Goal: Task Accomplishment & Management: Manage account settings

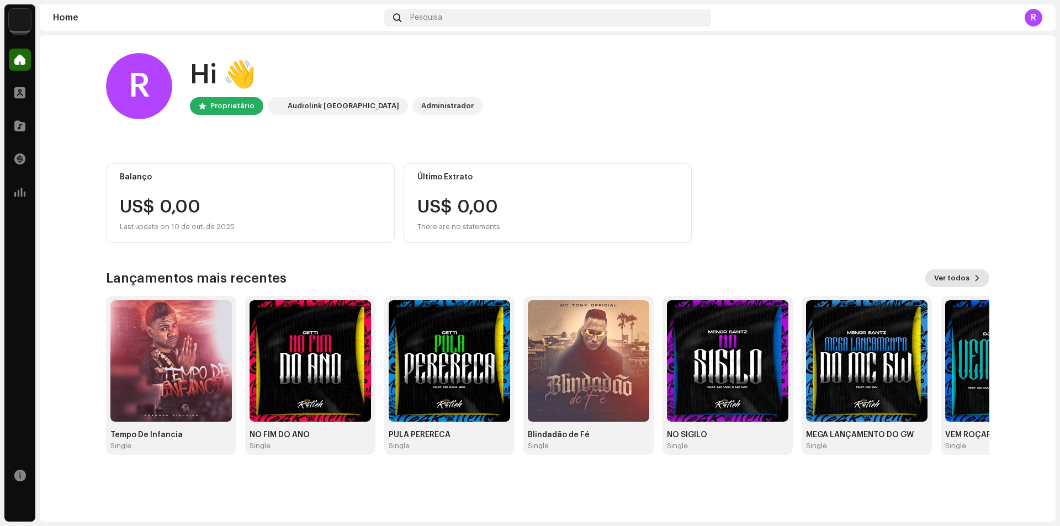
click at [961, 278] on span "Ver todos" at bounding box center [951, 278] width 35 height 22
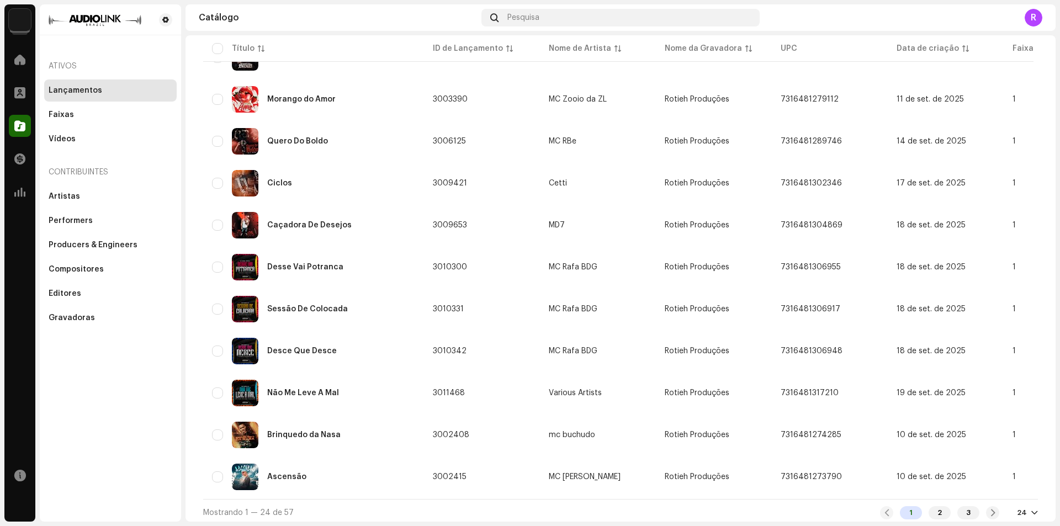
scroll to position [691, 0]
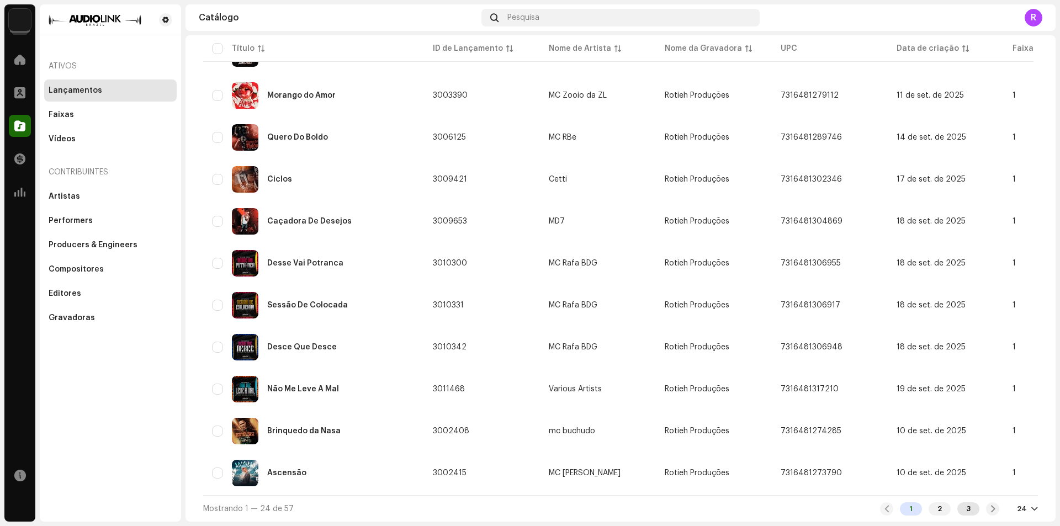
click at [961, 512] on div "3" at bounding box center [968, 508] width 22 height 13
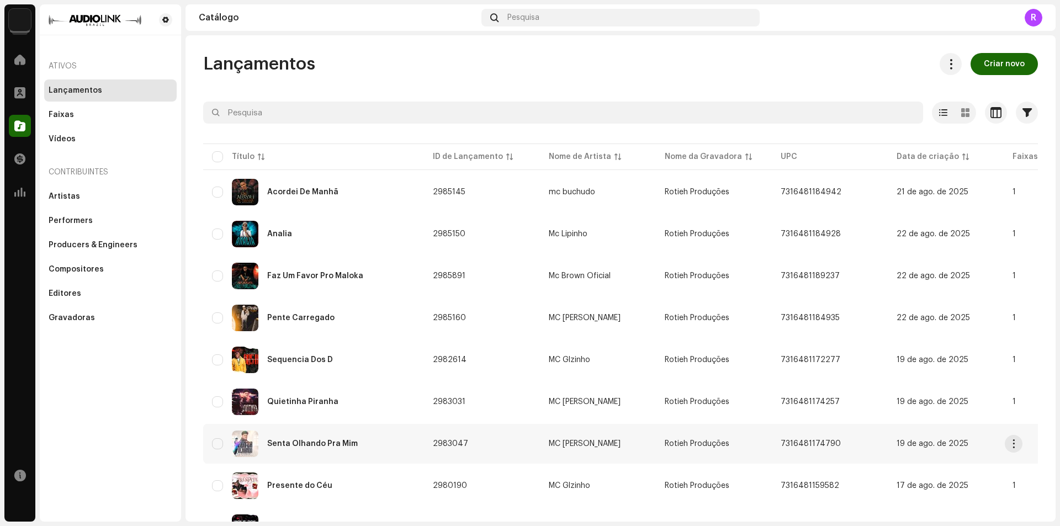
click at [358, 442] on div "Senta Olhando Pra Mim" at bounding box center [313, 444] width 203 height 27
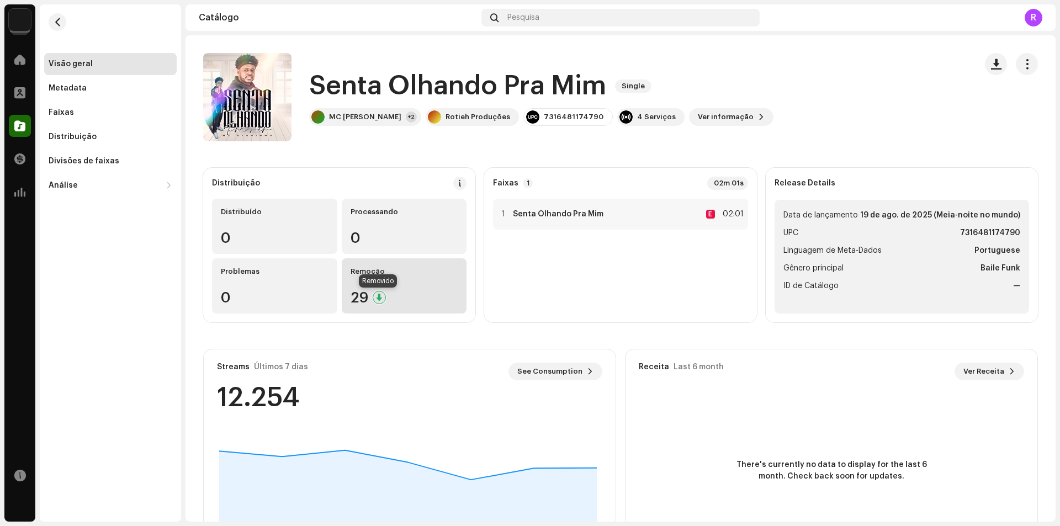
click at [376, 296] on div at bounding box center [379, 297] width 13 height 13
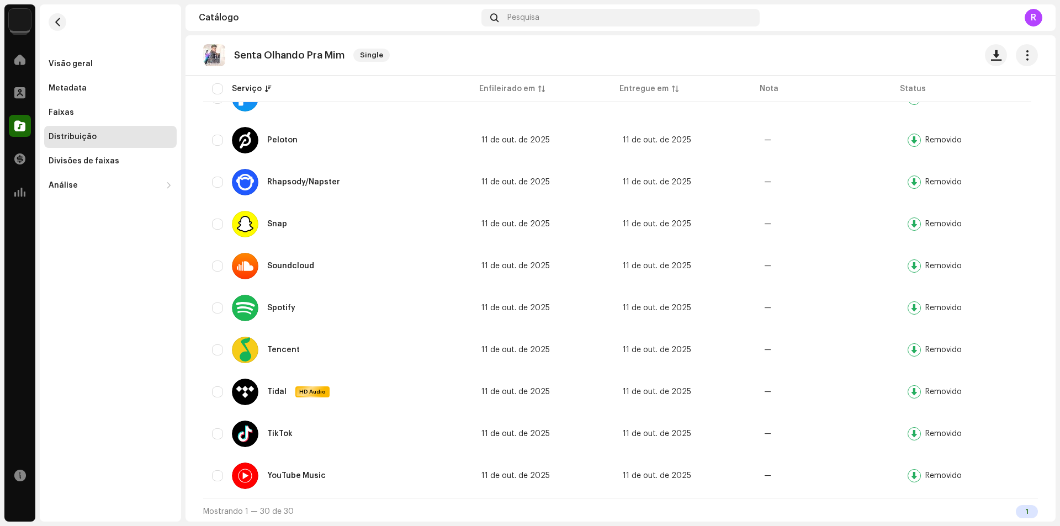
scroll to position [977, 0]
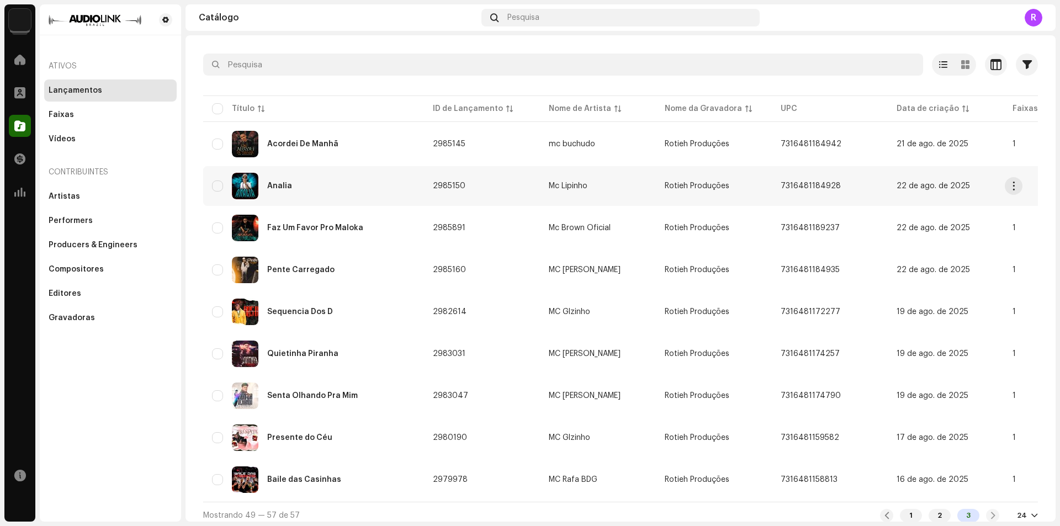
scroll to position [59, 0]
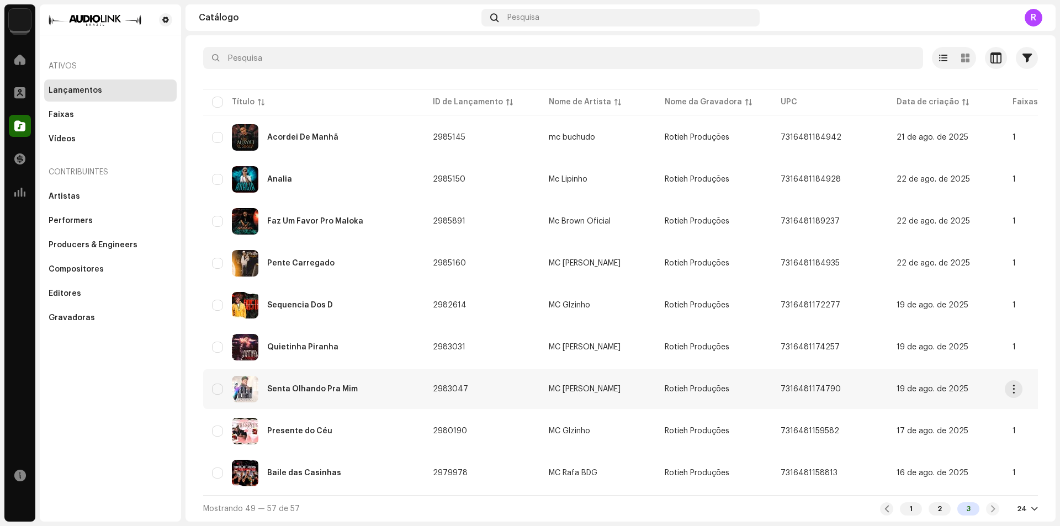
click at [386, 388] on div "Senta Olhando Pra Mim" at bounding box center [313, 389] width 203 height 27
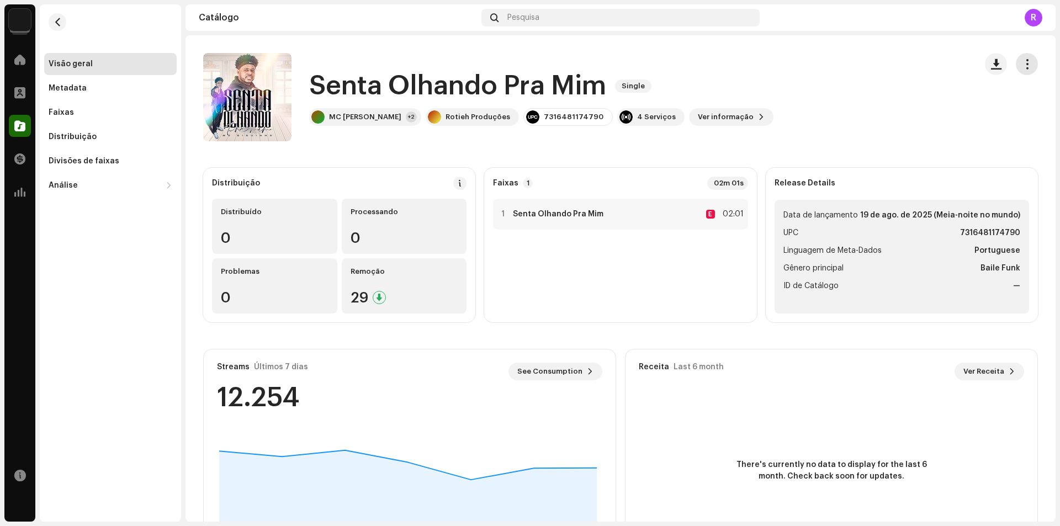
click at [1026, 63] on button "button" at bounding box center [1027, 64] width 22 height 22
click at [754, 113] on div "Senta Olhando Pra Mim Single MC Diguinho +2 Rotieh Produções 7316481174790 4 Se…" at bounding box center [585, 97] width 764 height 88
click at [698, 116] on span "Ver informação" at bounding box center [726, 117] width 56 height 22
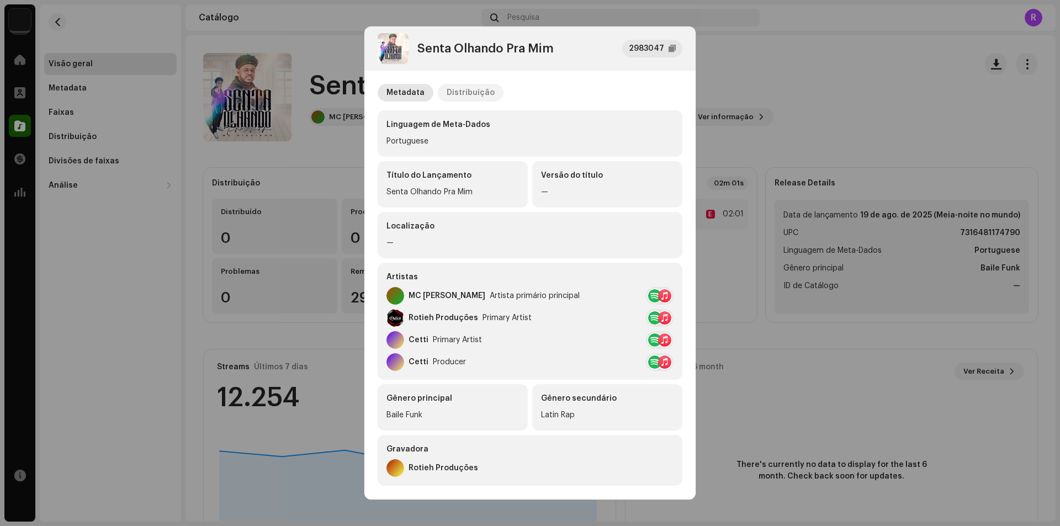
click at [464, 94] on div "Distribuição" at bounding box center [471, 93] width 48 height 18
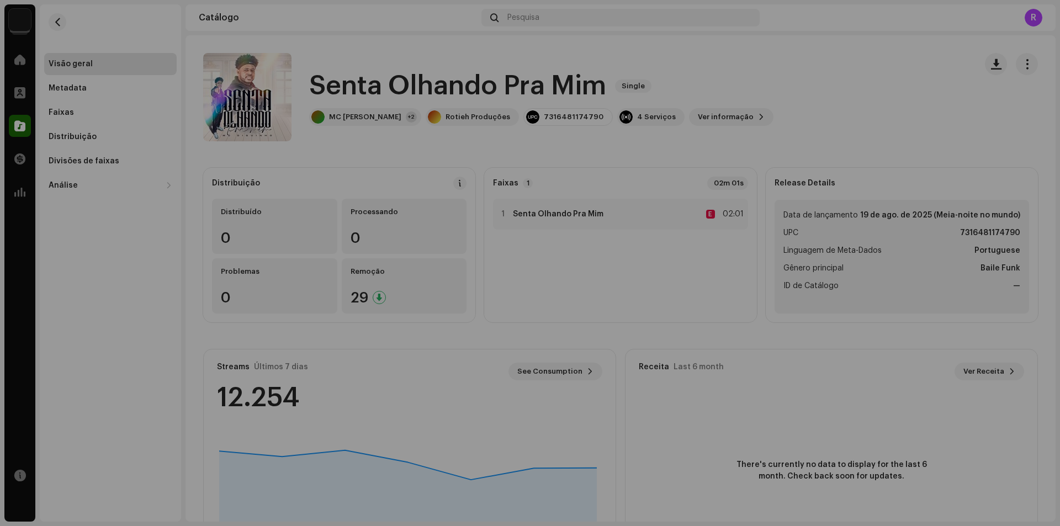
click at [743, 76] on div "Senta Olhando Pra Mim 2983047 Metadata Distribuição Data de lançamento [DATE] (…" at bounding box center [530, 263] width 1060 height 526
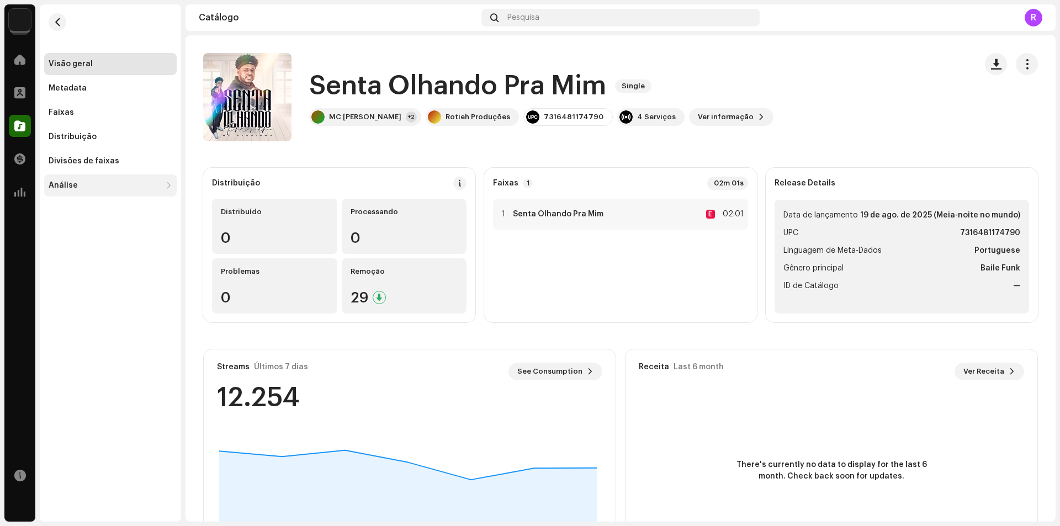
click at [102, 183] on div "Análise" at bounding box center [105, 185] width 113 height 9
click at [100, 89] on div "Metadata" at bounding box center [111, 88] width 124 height 9
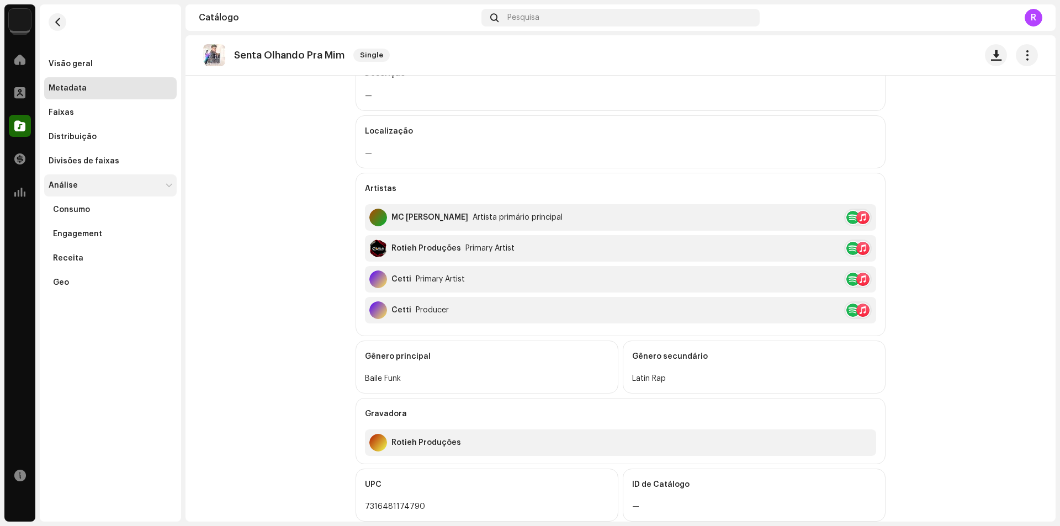
scroll to position [172, 0]
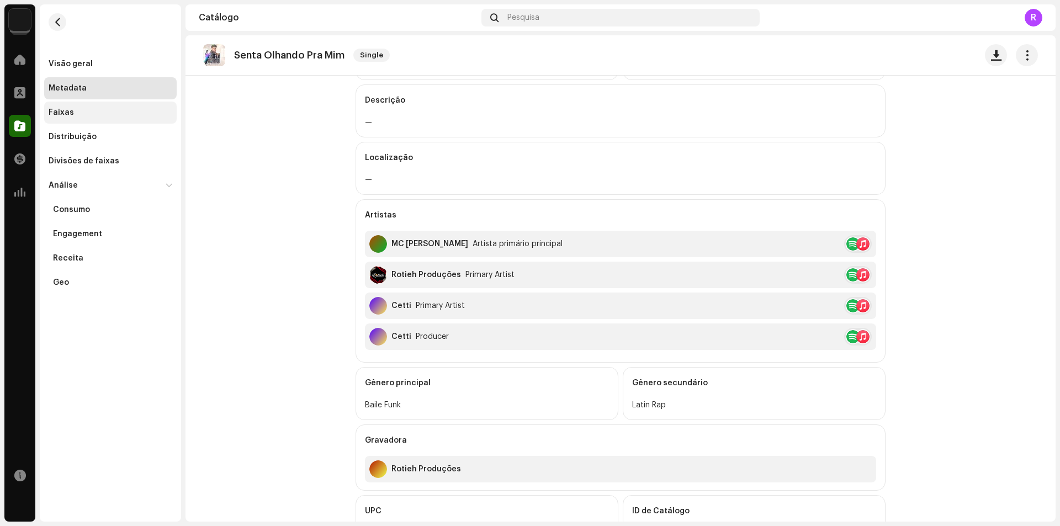
click at [87, 115] on div "Faixas" at bounding box center [111, 112] width 124 height 9
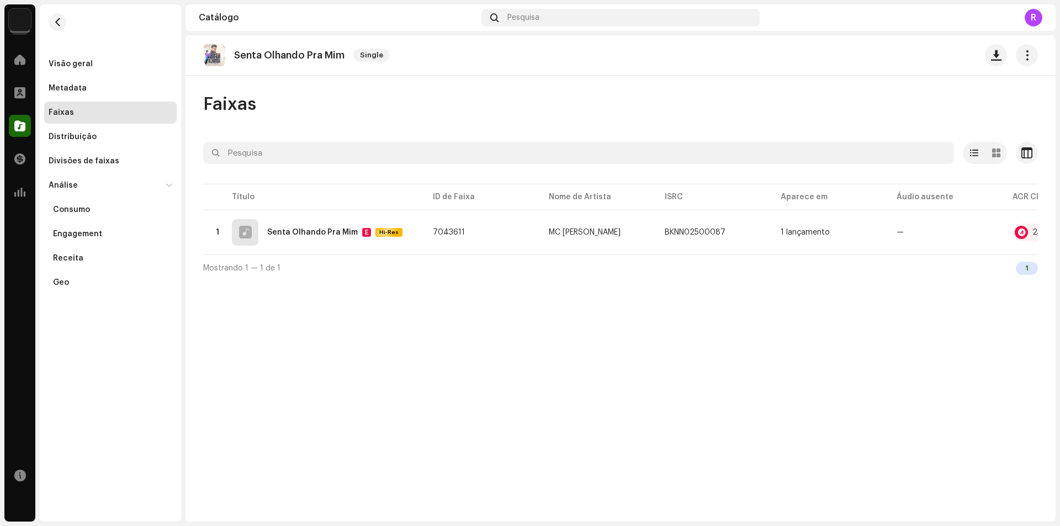
click at [414, 254] on table "Título ID de Faixa Nome de Artista ISRC Aparece em Áudio ausente ACR Cloud 1 Se…" at bounding box center [681, 218] width 957 height 73
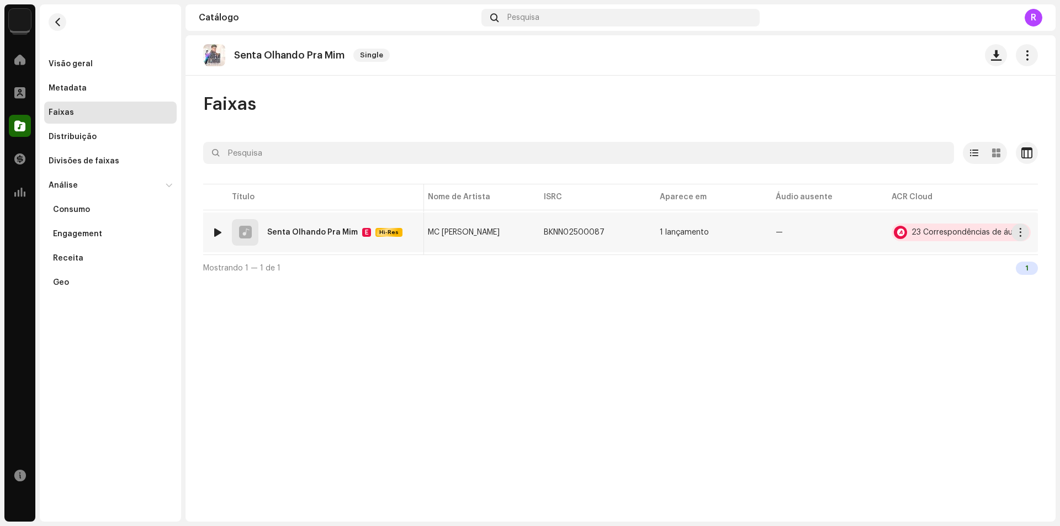
click at [917, 232] on div "23 Correspondências de áudio" at bounding box center [968, 233] width 113 height 8
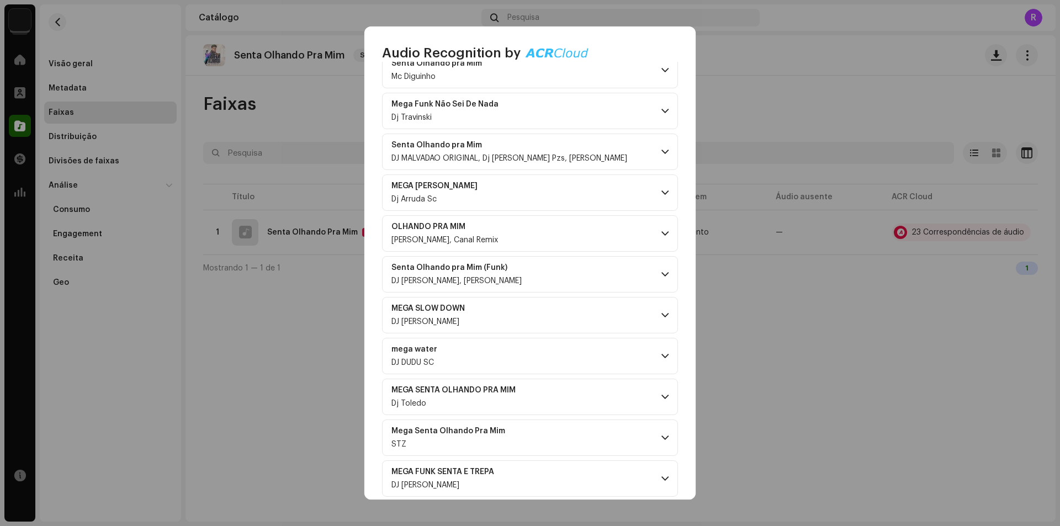
scroll to position [629, 0]
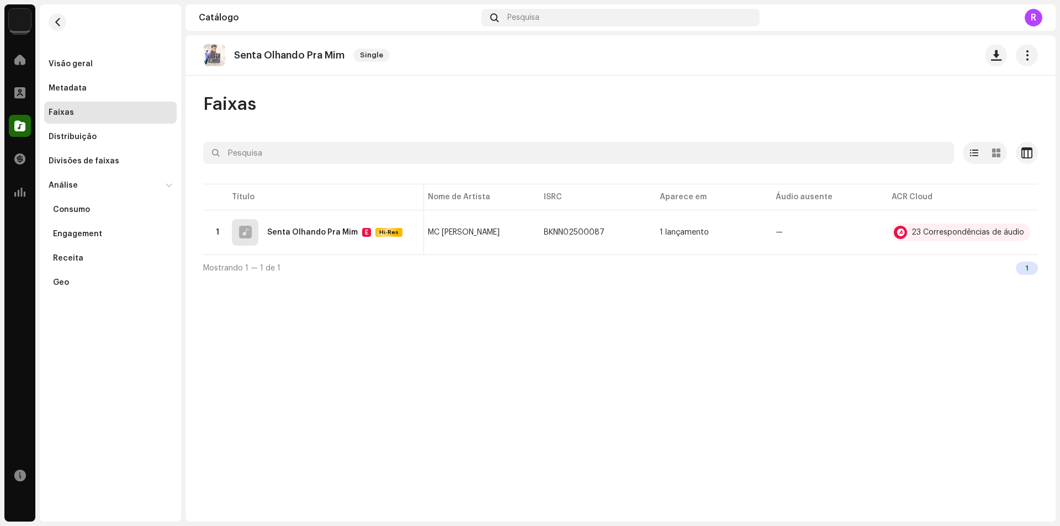
click at [757, 422] on div "Audio Recognition by Remix/Sample 23 All results require review/listening to av…" at bounding box center [530, 263] width 1060 height 526
click at [87, 132] on div "Distribuição" at bounding box center [110, 137] width 133 height 22
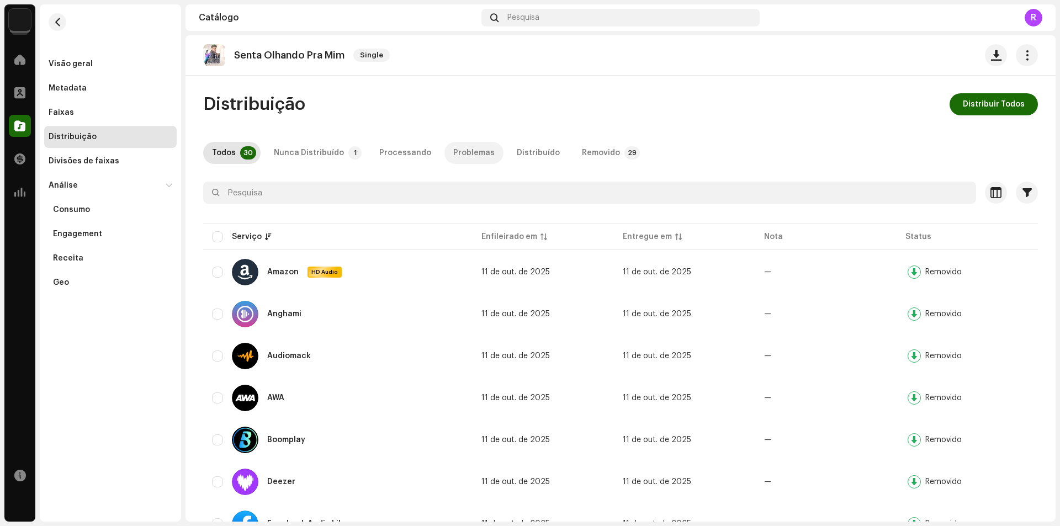
click at [467, 156] on div "Problemas" at bounding box center [473, 153] width 41 height 22
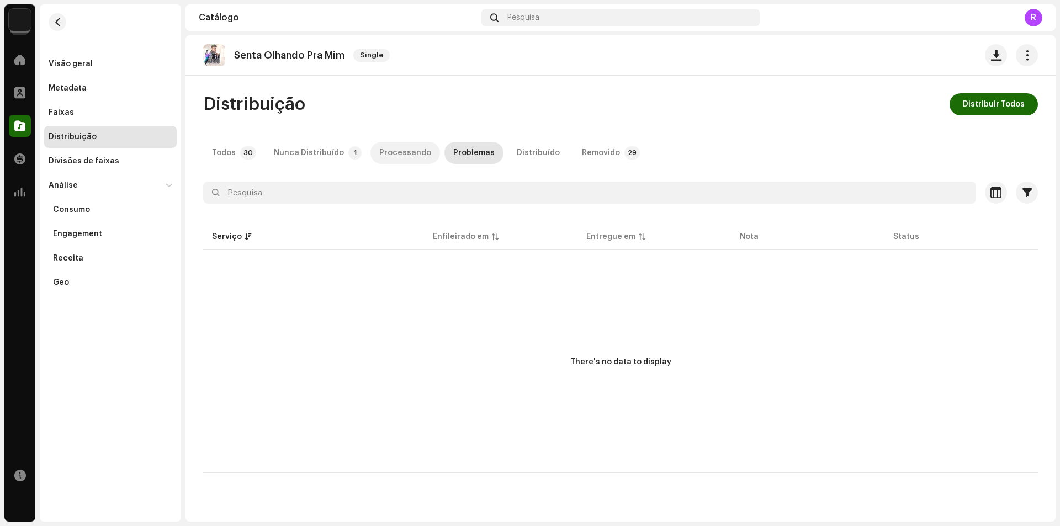
click at [407, 153] on div "Processando" at bounding box center [405, 153] width 52 height 22
click at [586, 151] on div "Removido" at bounding box center [601, 153] width 38 height 22
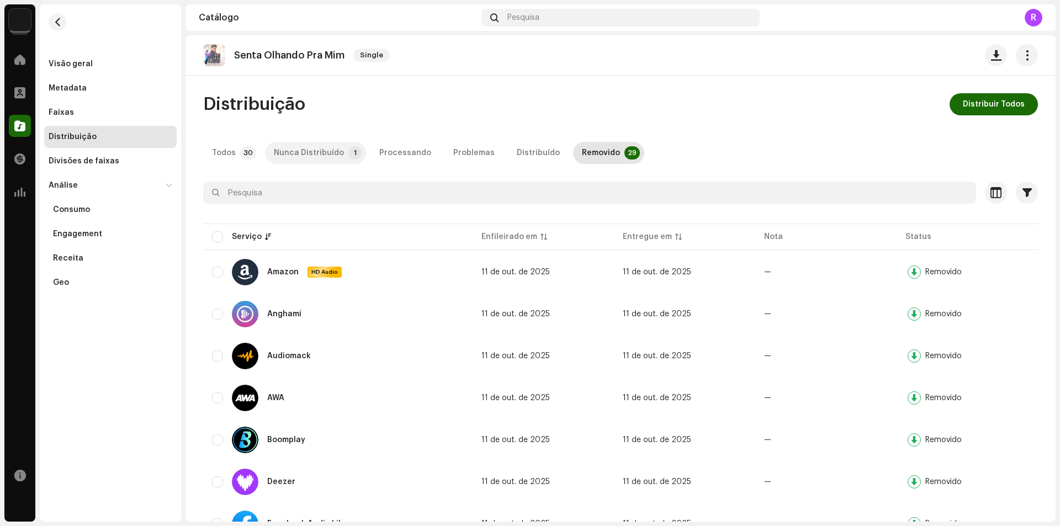
click at [330, 153] on div "Nunca Distribuído" at bounding box center [309, 153] width 70 height 22
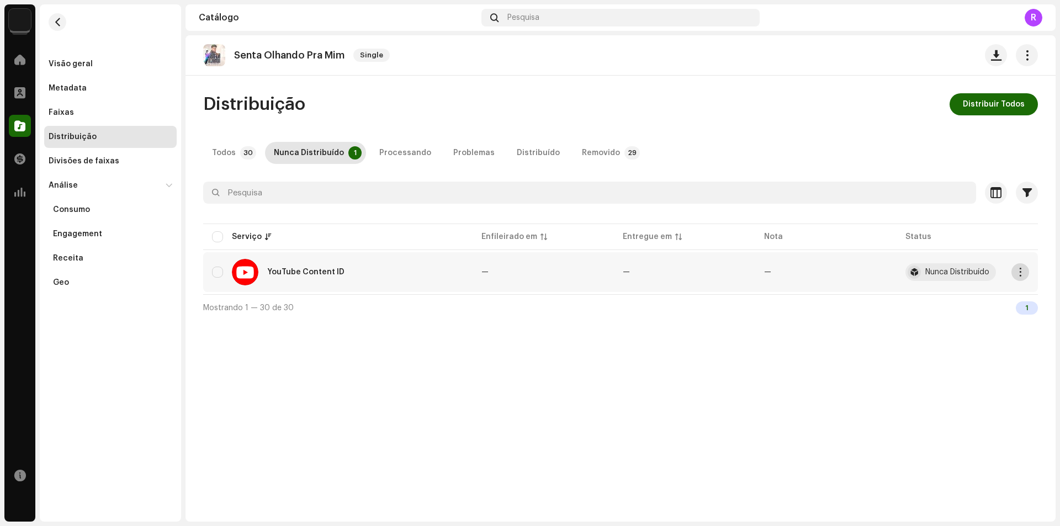
click at [1016, 271] on span "button" at bounding box center [1020, 272] width 8 height 9
click at [929, 302] on div "Distribuir" at bounding box center [969, 297] width 112 height 22
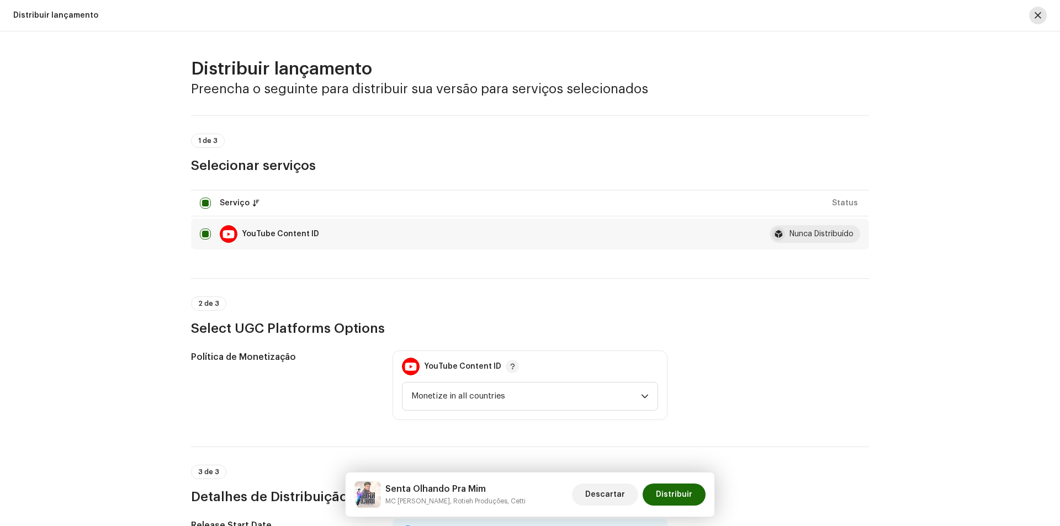
click at [1039, 12] on span "button" at bounding box center [1038, 15] width 7 height 9
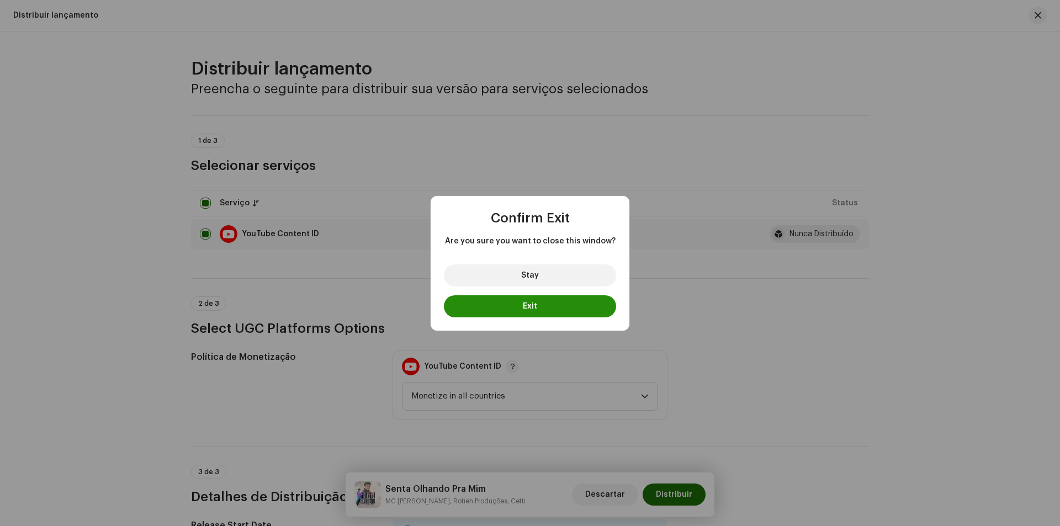
click at [533, 304] on span "Exit" at bounding box center [530, 307] width 14 height 8
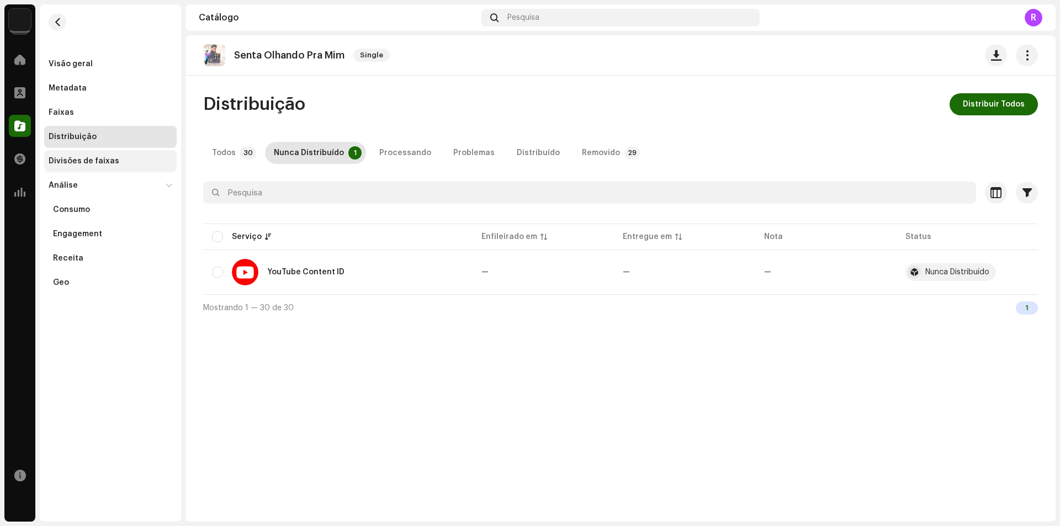
click at [101, 162] on div "Divisões de faixas" at bounding box center [84, 161] width 71 height 9
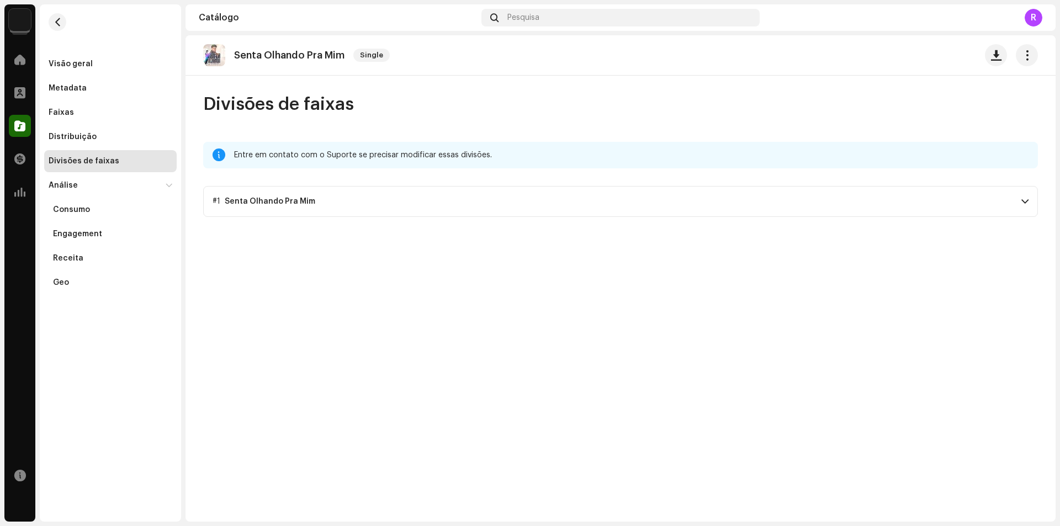
click at [1009, 197] on p-accordion-header "#1 Senta Olhando Pra Mim" at bounding box center [620, 201] width 835 height 31
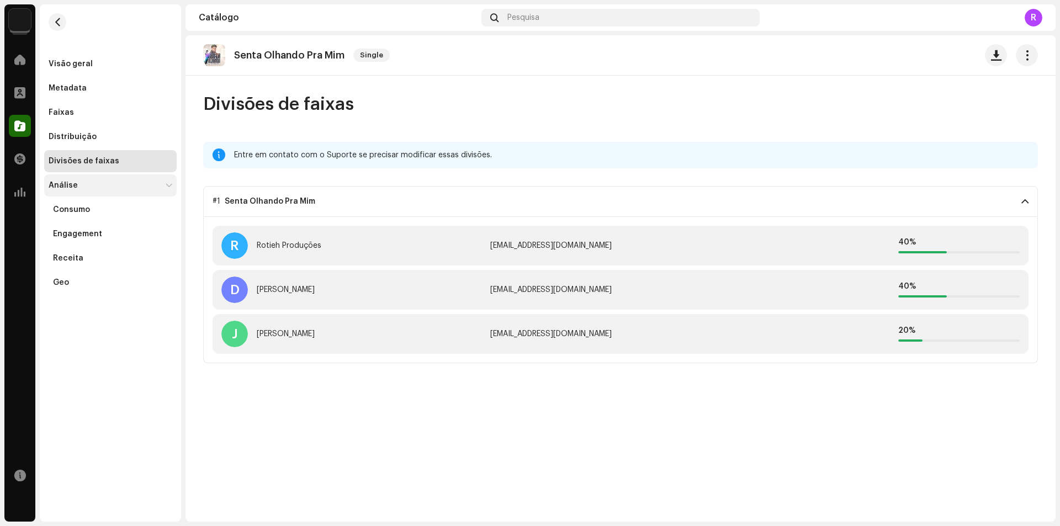
click at [94, 187] on div "Análise" at bounding box center [105, 185] width 113 height 9
click at [105, 228] on div "Engagement" at bounding box center [110, 234] width 133 height 22
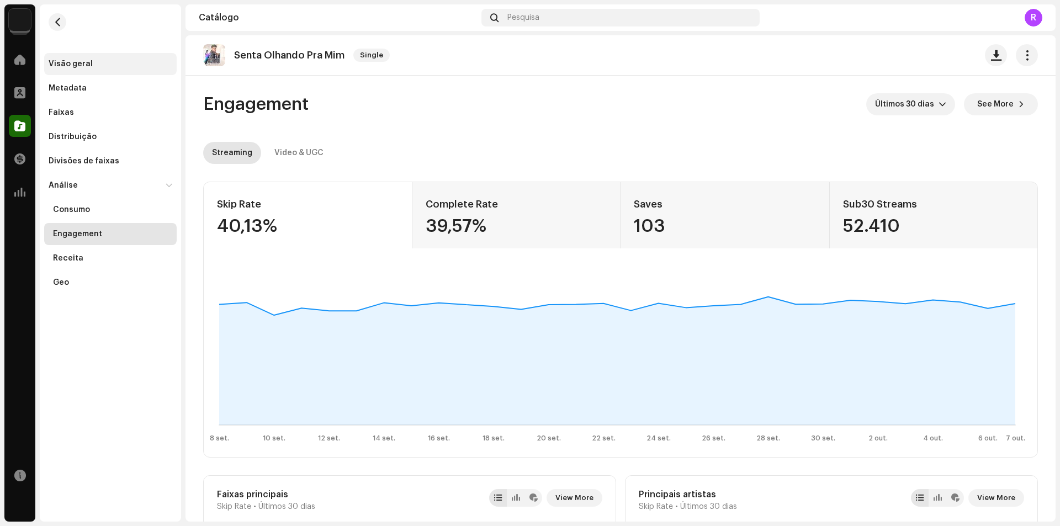
click at [75, 67] on div "Visão geral" at bounding box center [71, 64] width 44 height 9
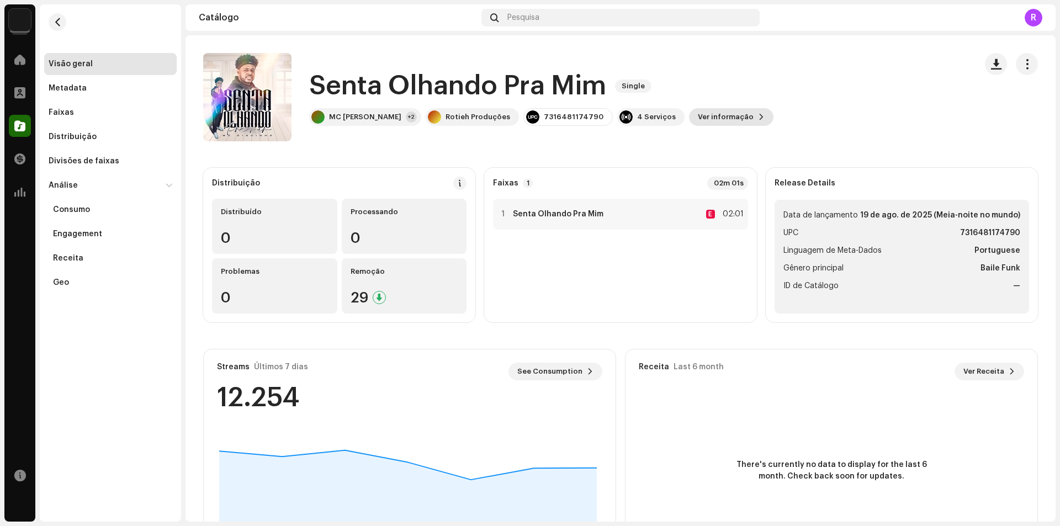
click at [698, 117] on span "Ver informação" at bounding box center [726, 117] width 56 height 22
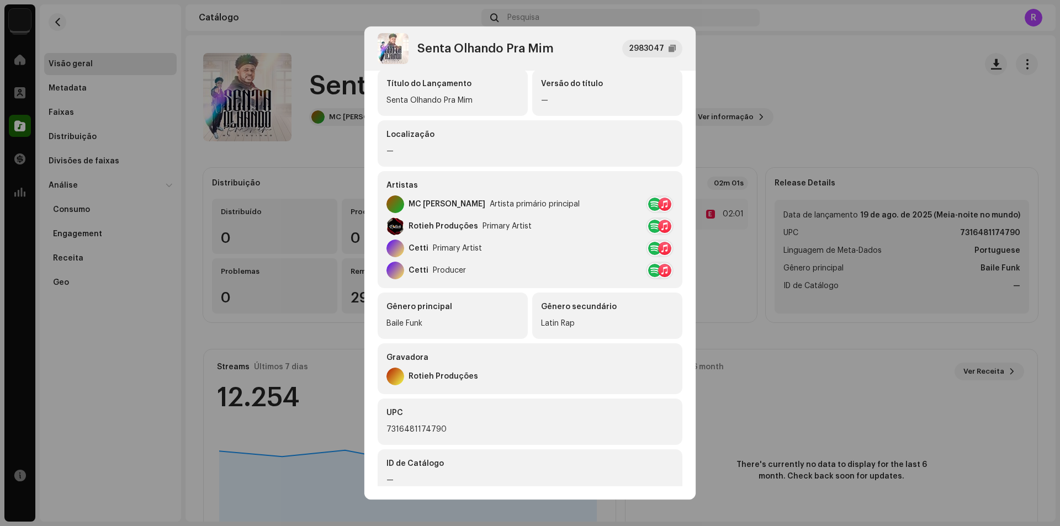
scroll to position [110, 0]
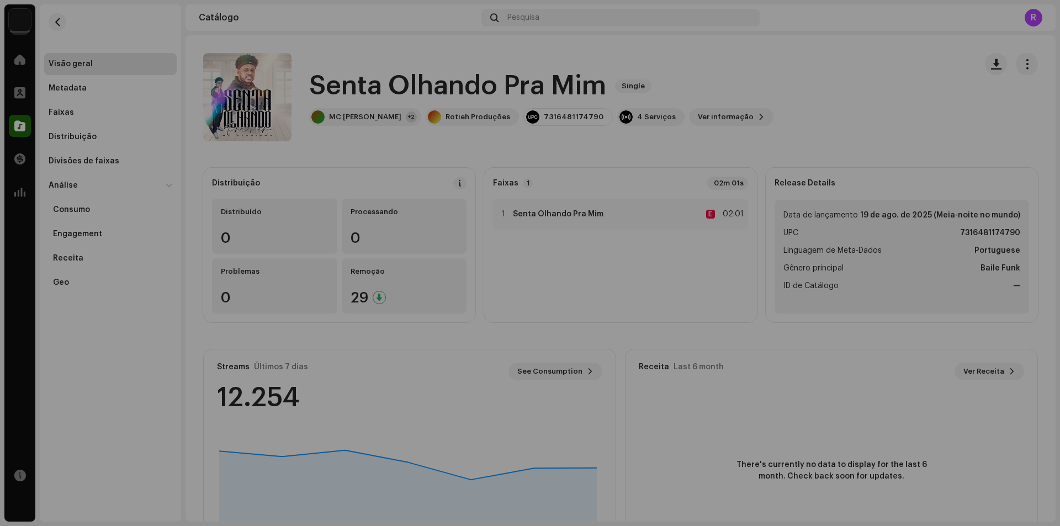
click at [714, 303] on div "Senta Olhando Pra Mim 2983047 Metadata Distribuição Linguagem de Meta-Dados Por…" at bounding box center [530, 263] width 1060 height 526
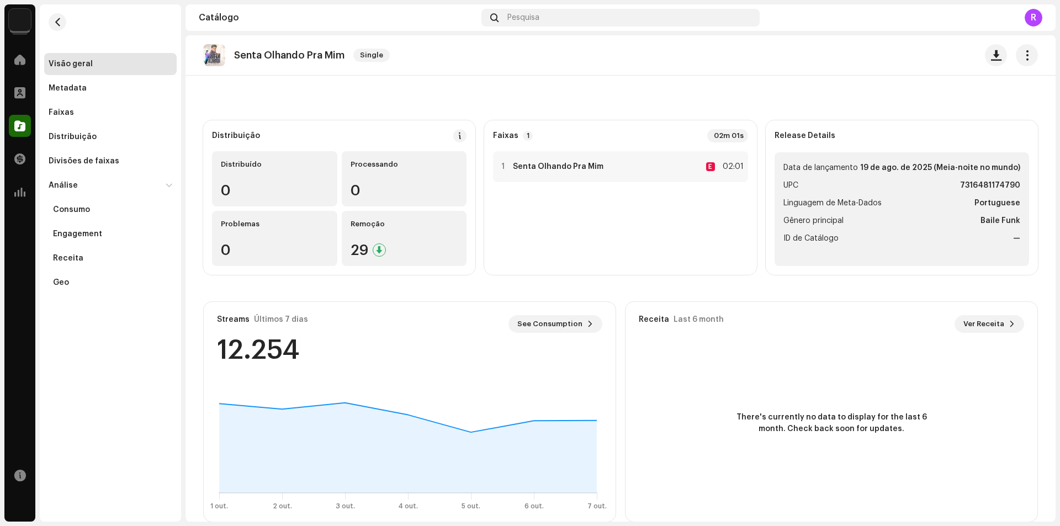
scroll to position [0, 0]
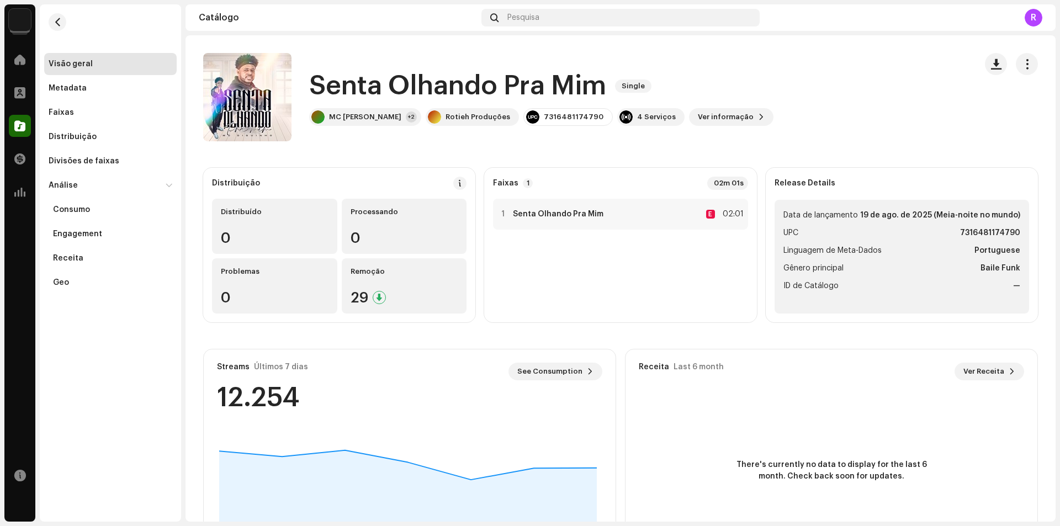
click at [1034, 16] on div "R" at bounding box center [1034, 18] width 18 height 18
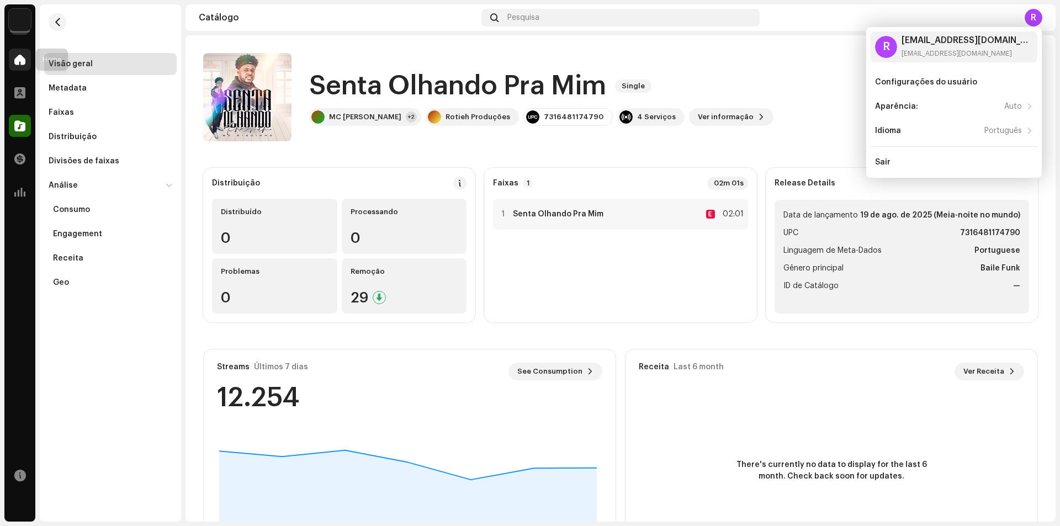
click at [28, 66] on div at bounding box center [20, 60] width 22 height 22
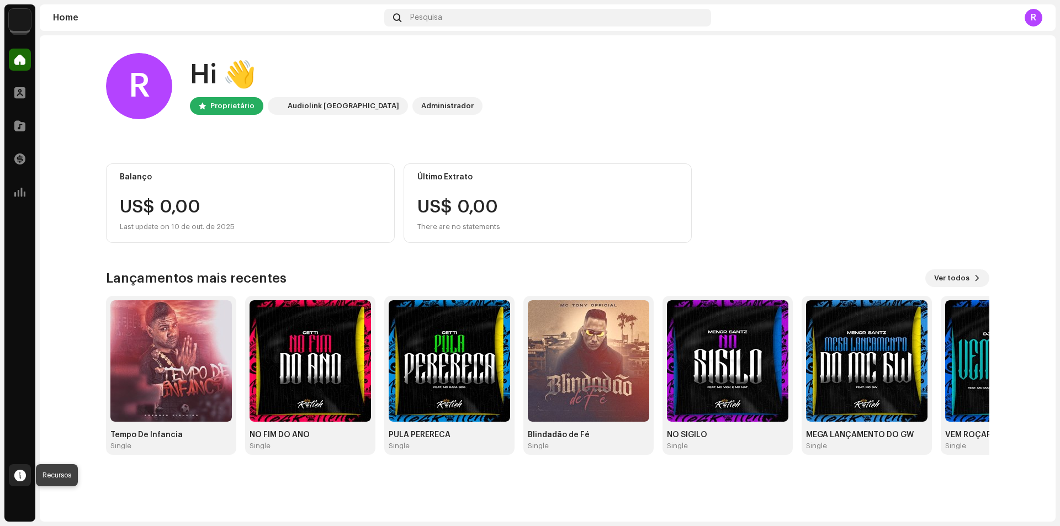
click at [23, 478] on span at bounding box center [20, 475] width 12 height 9
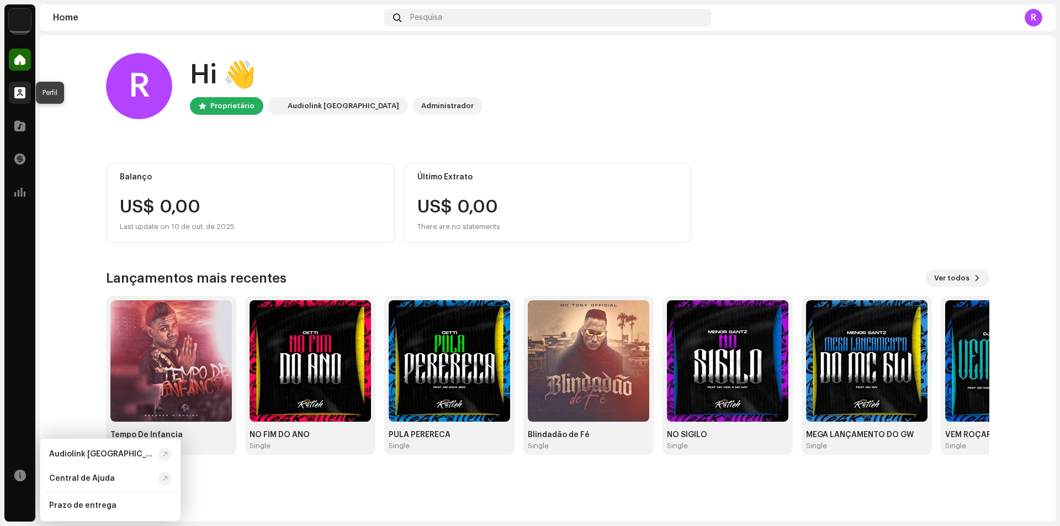
click at [24, 97] on span at bounding box center [19, 92] width 11 height 9
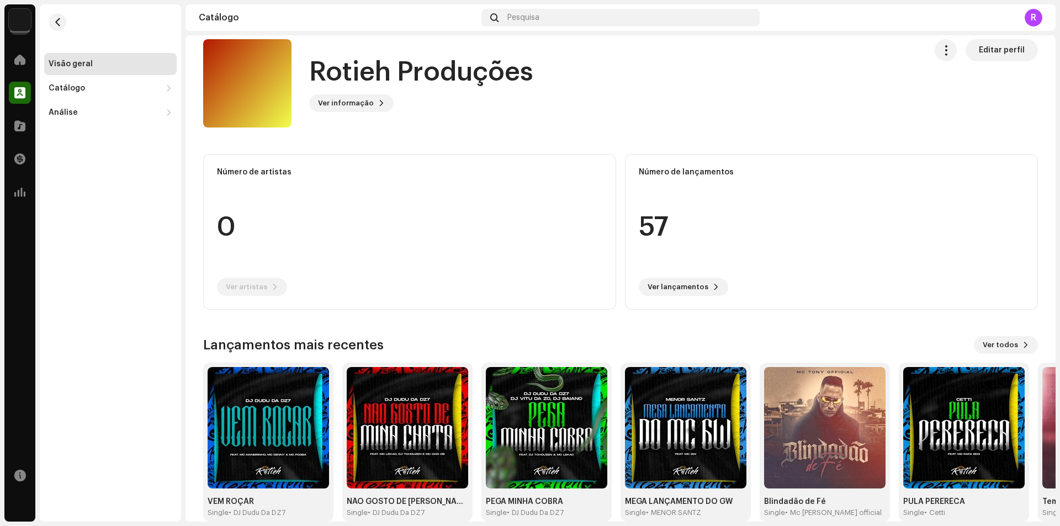
scroll to position [31, 0]
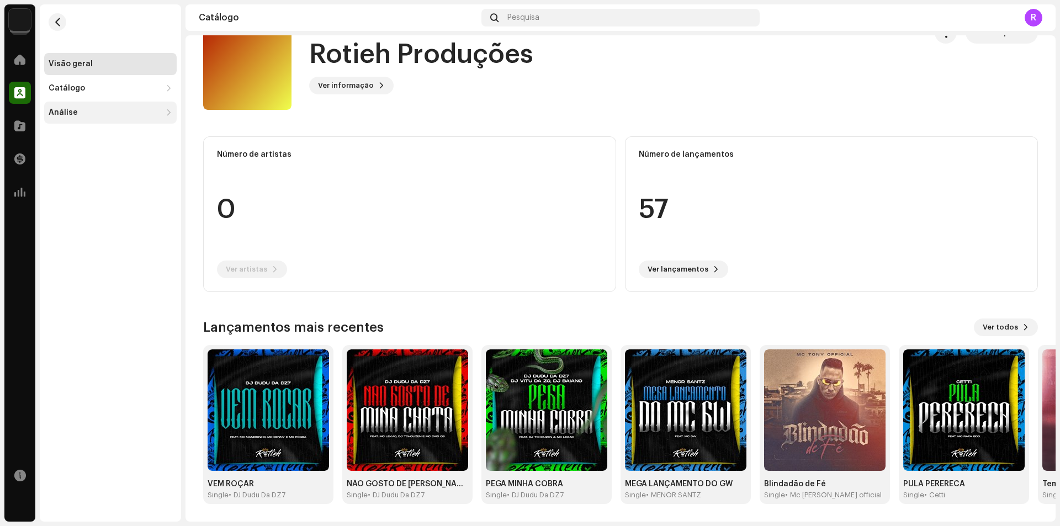
click at [109, 110] on div "Análise" at bounding box center [105, 112] width 113 height 9
click at [116, 87] on div "Catálogo" at bounding box center [105, 88] width 113 height 9
click at [24, 195] on span at bounding box center [19, 192] width 11 height 9
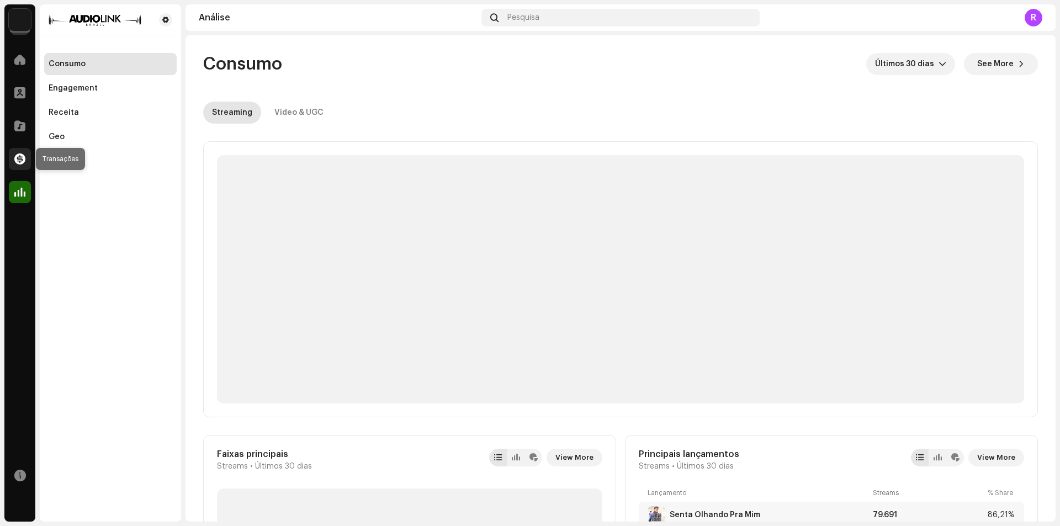
click at [26, 165] on div at bounding box center [20, 159] width 22 height 22
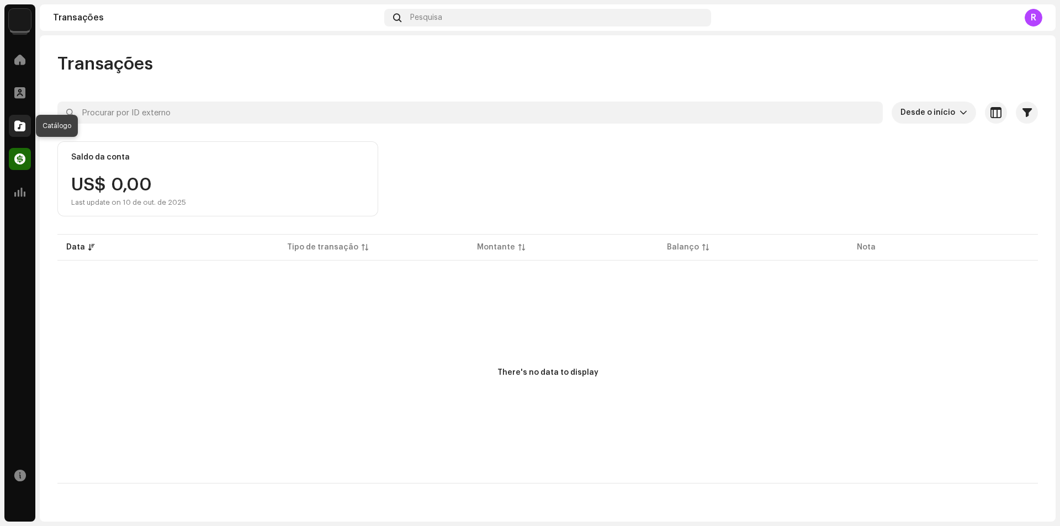
click at [26, 125] on div at bounding box center [20, 126] width 22 height 22
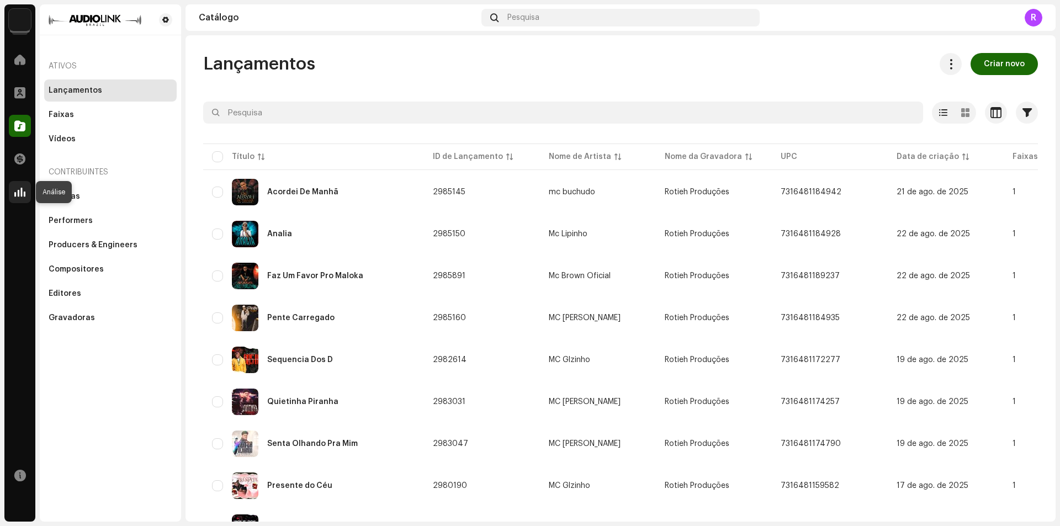
click at [18, 184] on div at bounding box center [20, 192] width 22 height 22
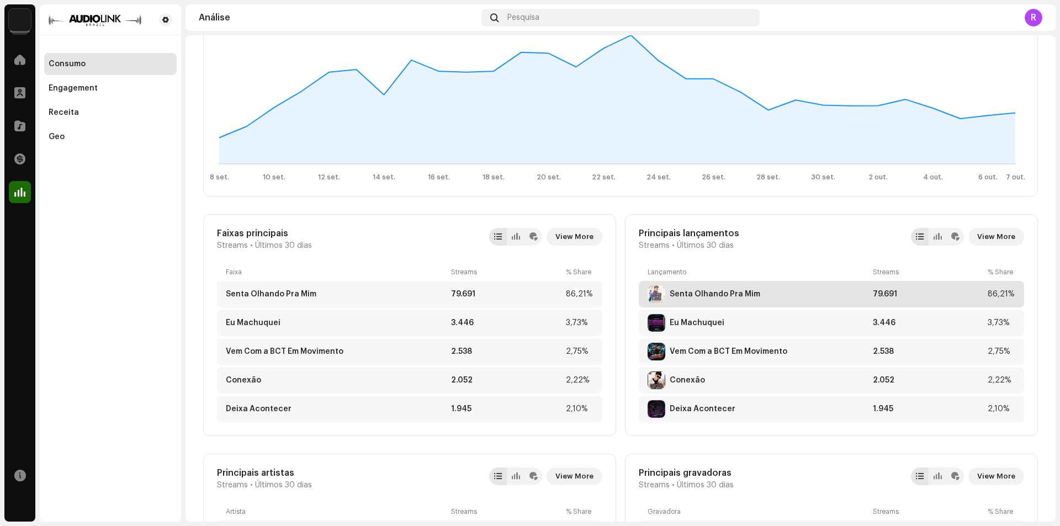
click at [723, 299] on div "Senta Olhando Pra Mim" at bounding box center [758, 294] width 221 height 18
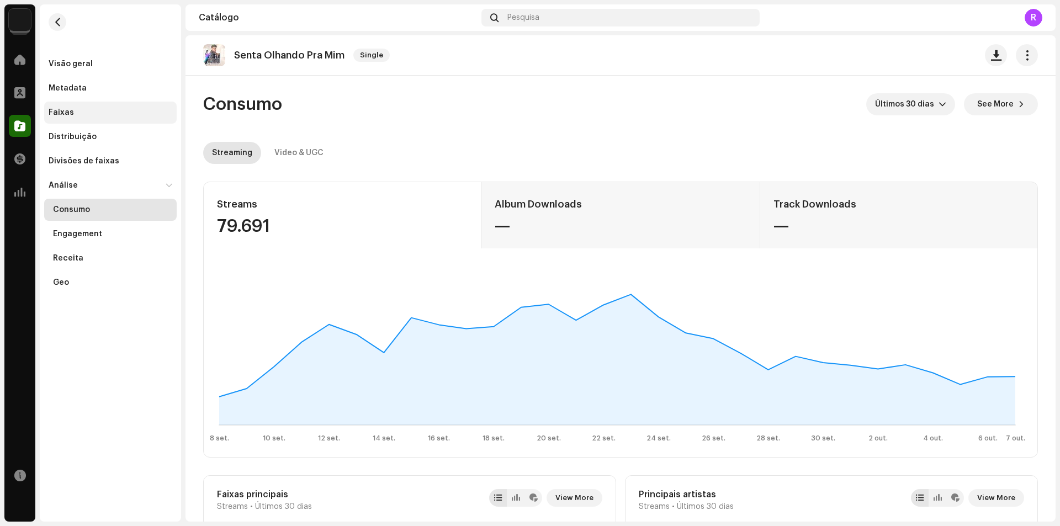
click at [72, 113] on div "Faixas" at bounding box center [111, 112] width 124 height 9
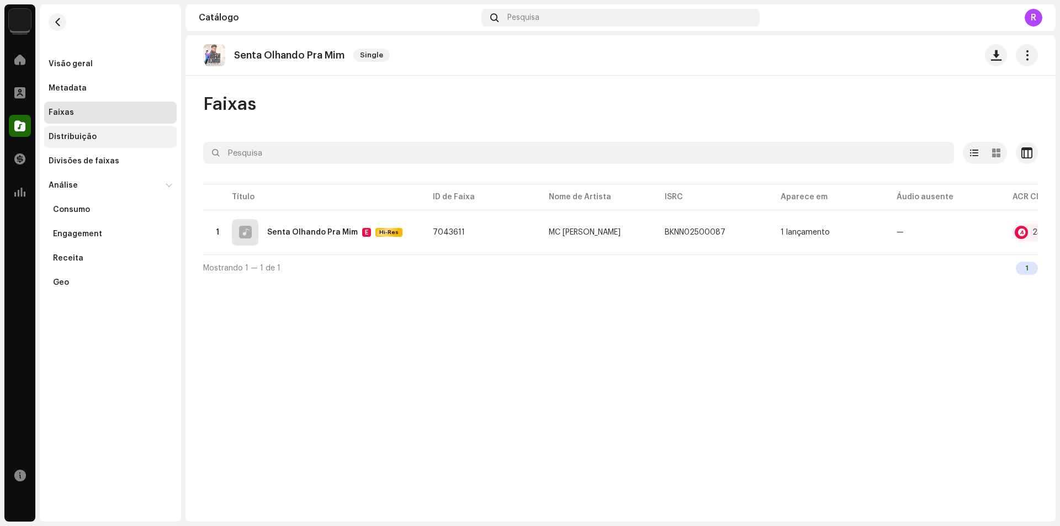
click at [81, 140] on div "Distribuição" at bounding box center [73, 137] width 48 height 9
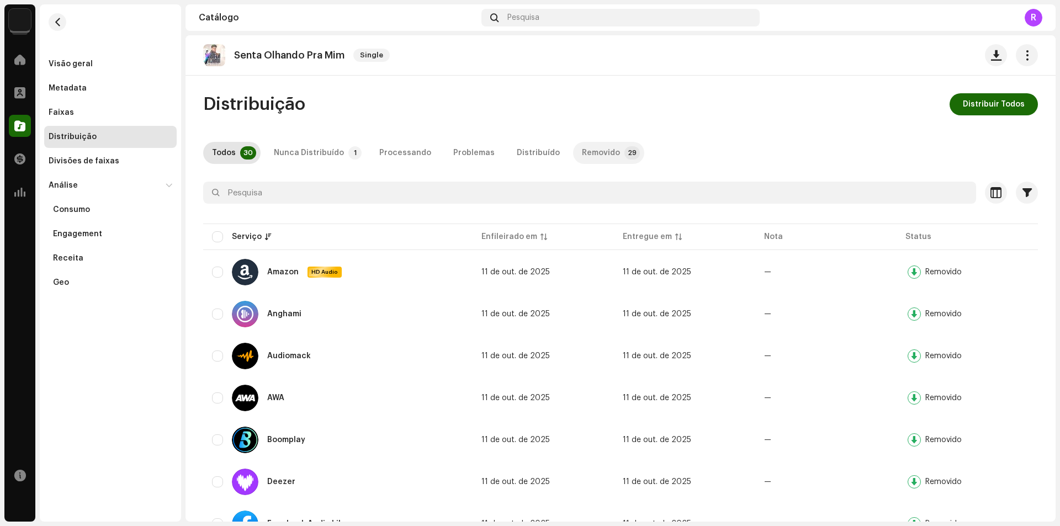
click at [596, 156] on div "Removido" at bounding box center [601, 153] width 38 height 22
click at [1015, 274] on span "button" at bounding box center [1014, 272] width 8 height 9
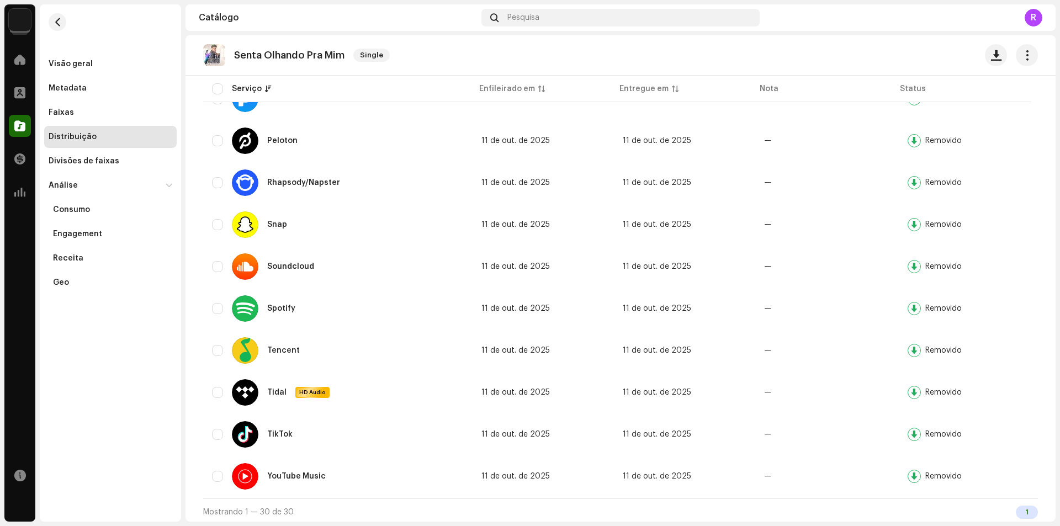
scroll to position [977, 0]
